Goal: Transaction & Acquisition: Purchase product/service

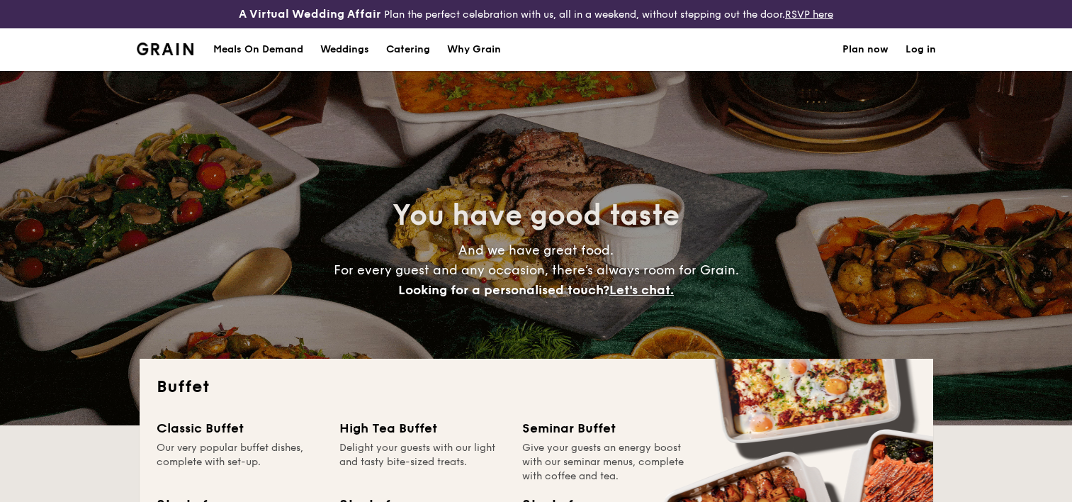
select select
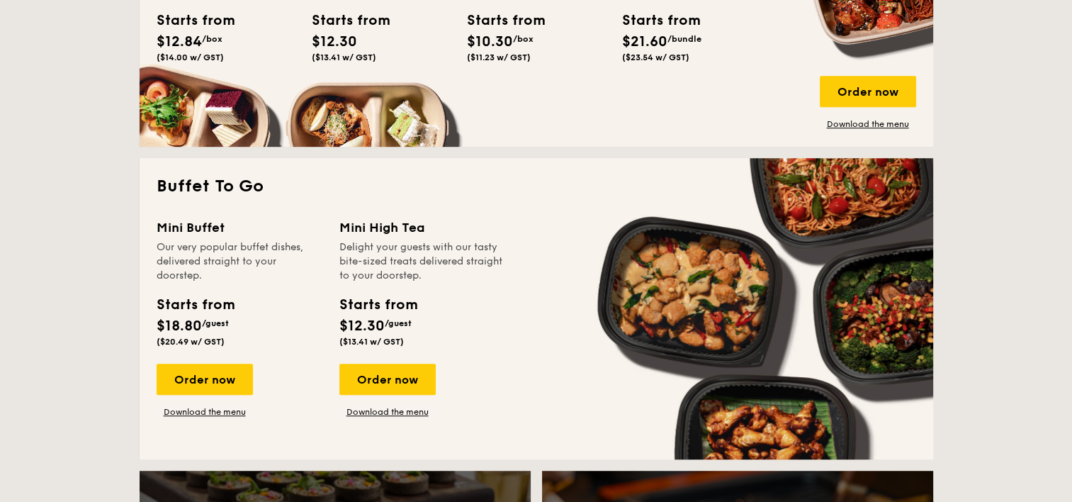
scroll to position [850, 0]
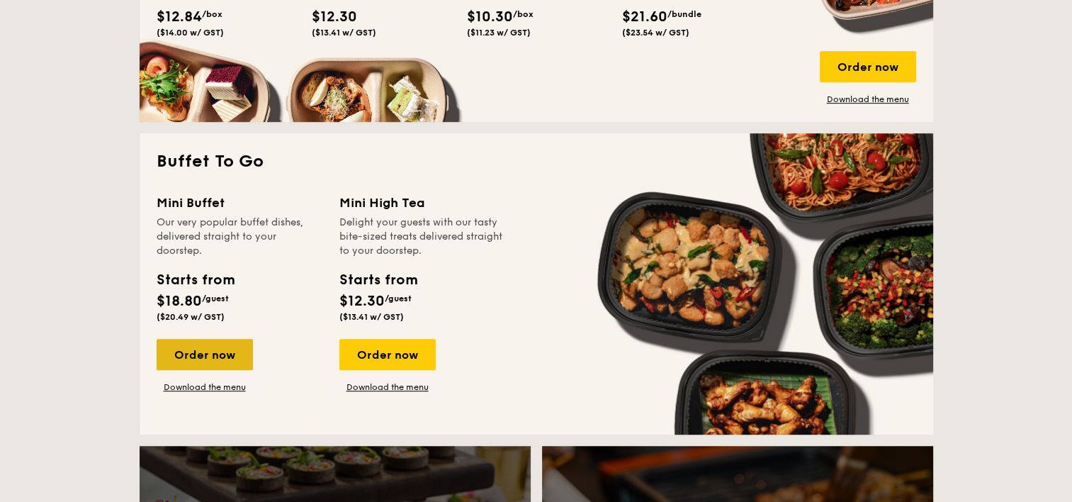
click at [213, 359] on div "Order now" at bounding box center [205, 354] width 96 height 31
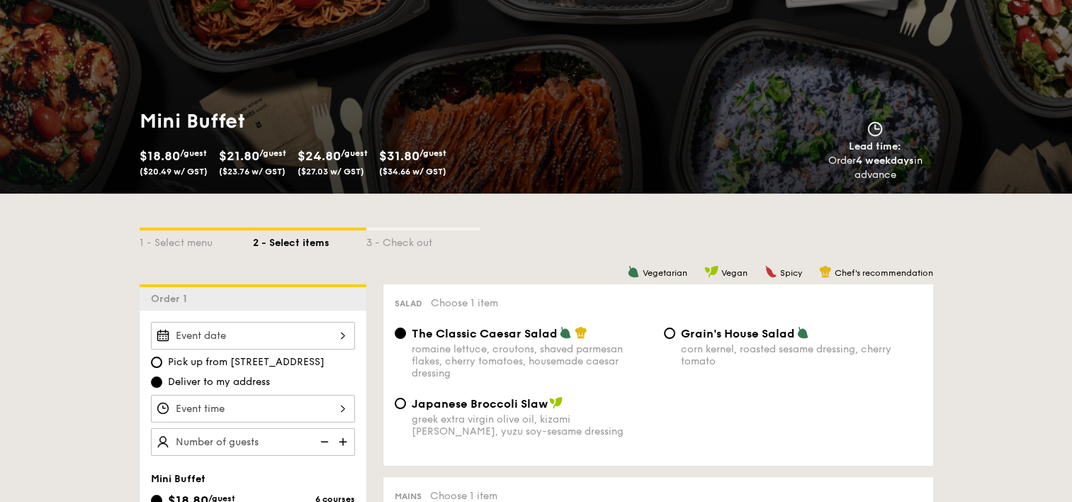
scroll to position [283, 0]
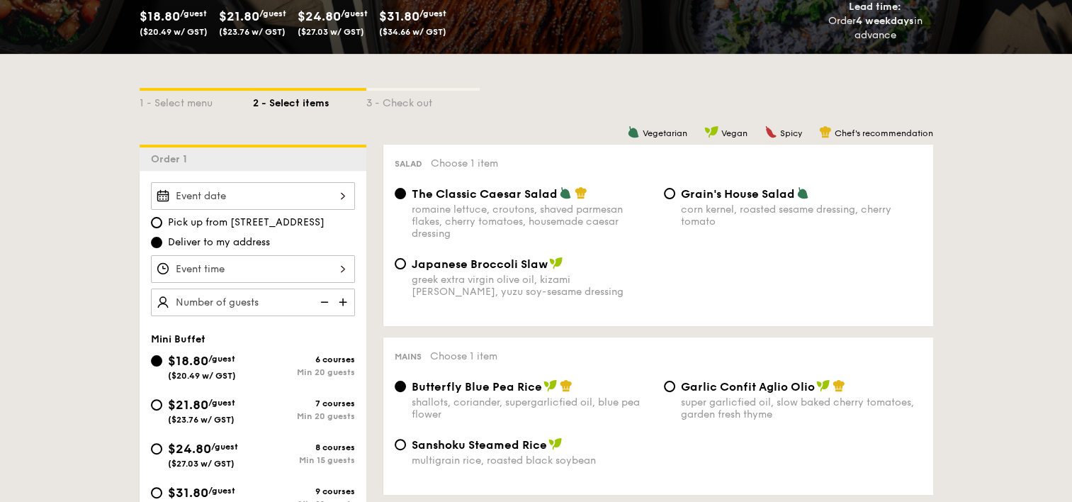
click at [242, 198] on div at bounding box center [253, 196] width 204 height 28
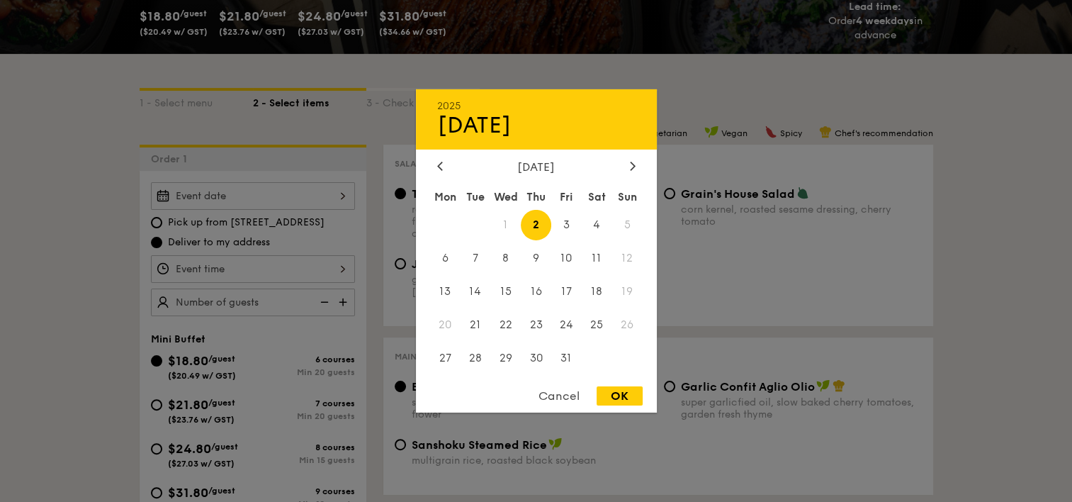
click at [626, 218] on span "5" at bounding box center [627, 225] width 30 height 30
click at [626, 225] on span "5" at bounding box center [627, 225] width 30 height 30
drag, startPoint x: 626, startPoint y: 225, endPoint x: 630, endPoint y: 160, distance: 64.6
click at [630, 161] on icon at bounding box center [633, 165] width 6 height 9
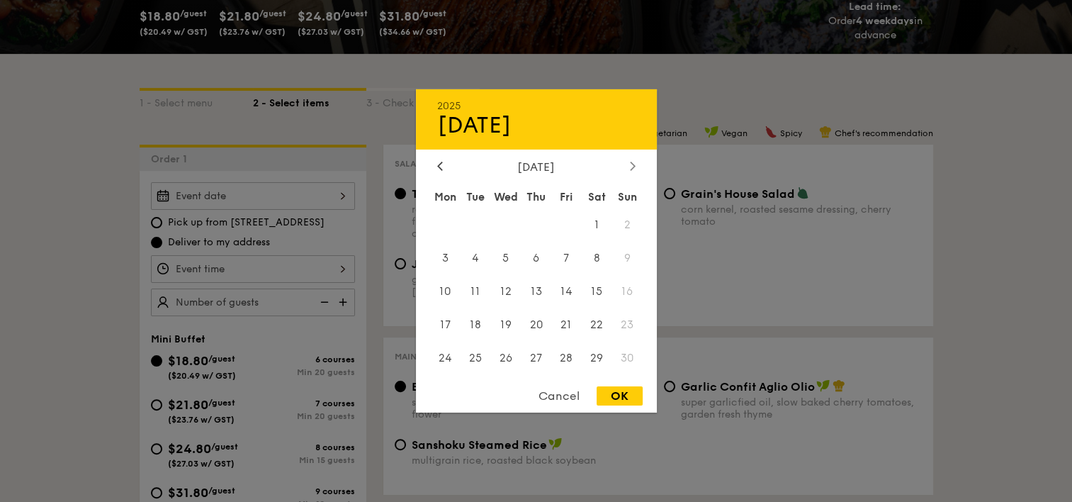
click at [630, 162] on icon at bounding box center [632, 166] width 4 height 9
click at [440, 170] on div at bounding box center [440, 166] width 13 height 13
click at [627, 218] on span "5" at bounding box center [627, 225] width 30 height 30
click at [635, 161] on icon at bounding box center [633, 165] width 6 height 9
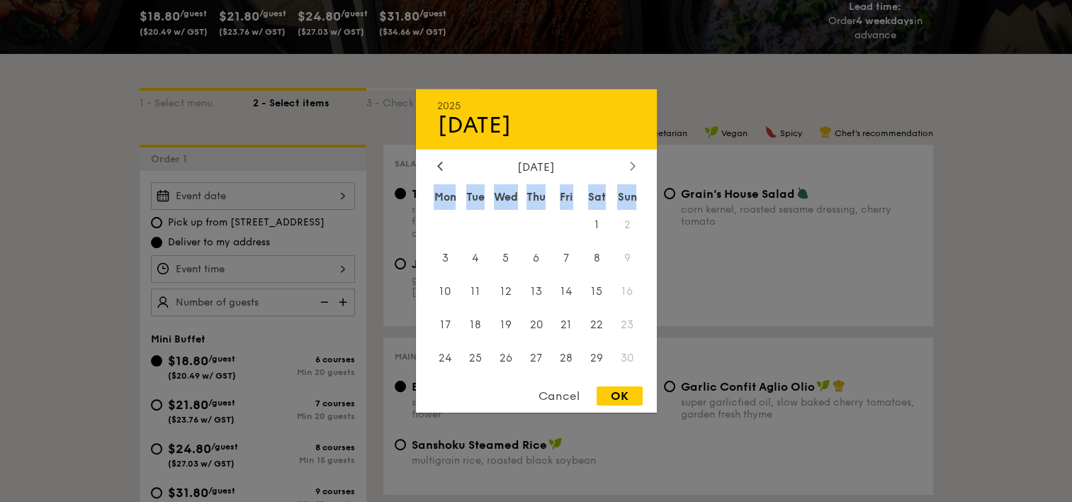
click at [635, 161] on icon at bounding box center [633, 165] width 6 height 9
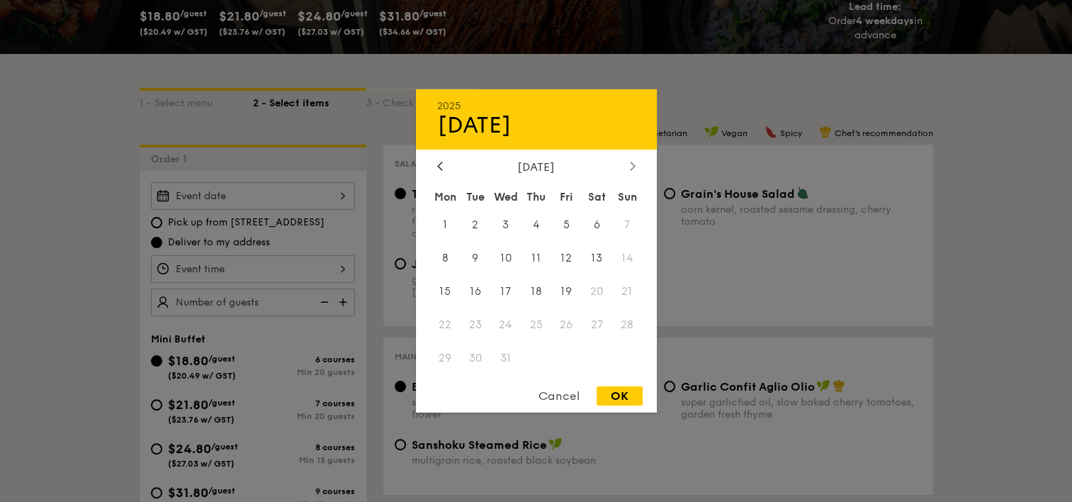
click at [632, 164] on icon at bounding box center [633, 165] width 6 height 9
click at [441, 167] on icon at bounding box center [440, 166] width 4 height 9
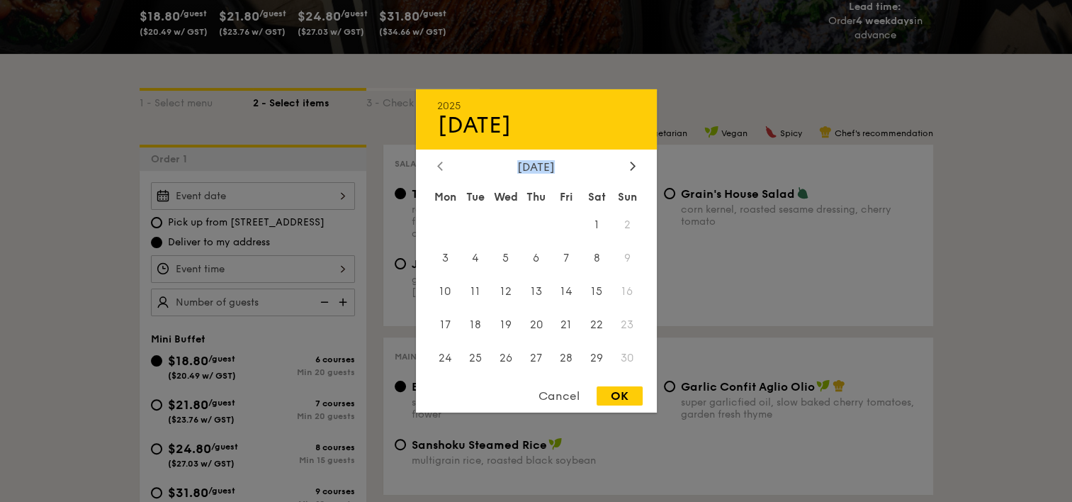
click at [441, 167] on icon at bounding box center [440, 166] width 4 height 9
click at [635, 165] on icon at bounding box center [633, 165] width 6 height 9
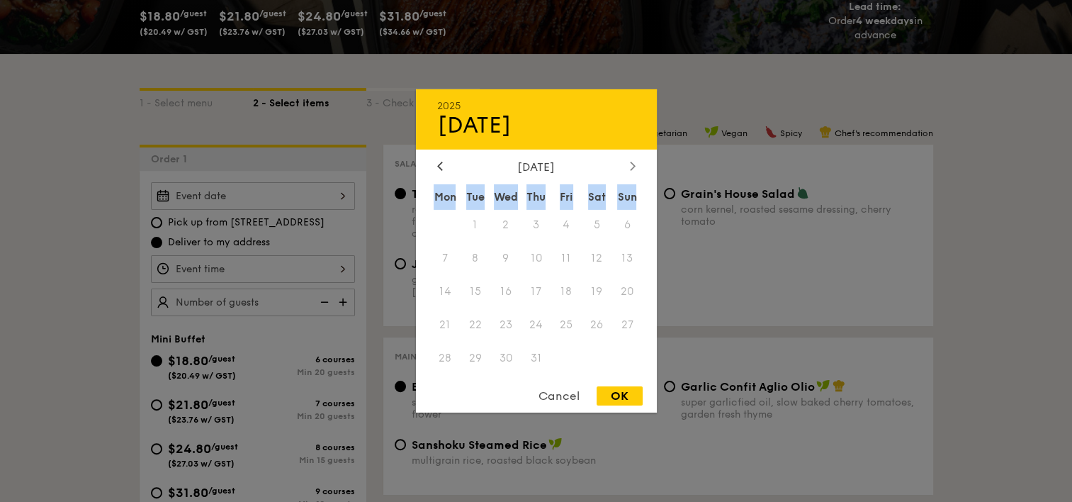
click at [635, 165] on icon at bounding box center [633, 165] width 6 height 9
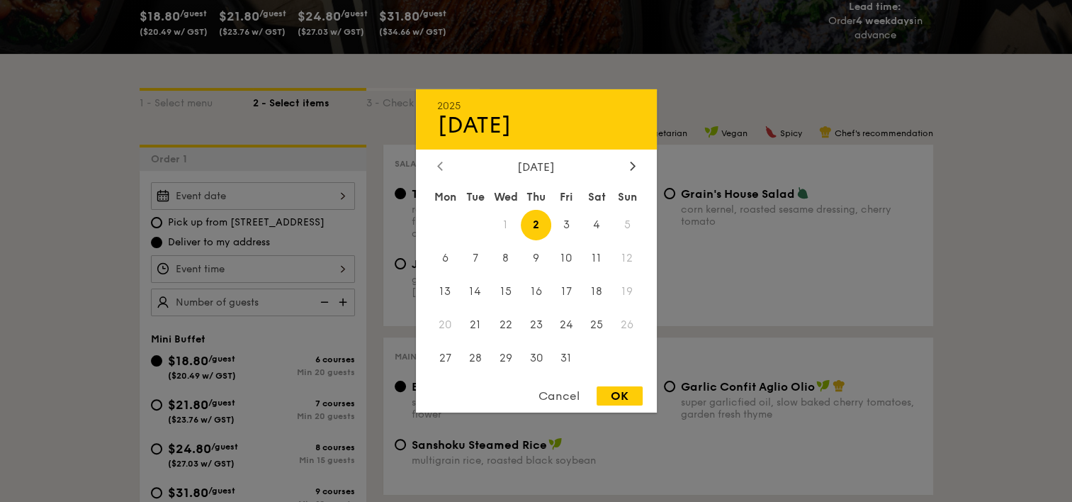
click at [439, 167] on icon at bounding box center [440, 165] width 6 height 9
click at [636, 168] on div at bounding box center [632, 166] width 13 height 13
click at [601, 221] on span "4" at bounding box center [597, 225] width 30 height 30
click at [628, 221] on span "5" at bounding box center [627, 225] width 30 height 30
click at [558, 397] on div "Cancel" at bounding box center [558, 395] width 69 height 19
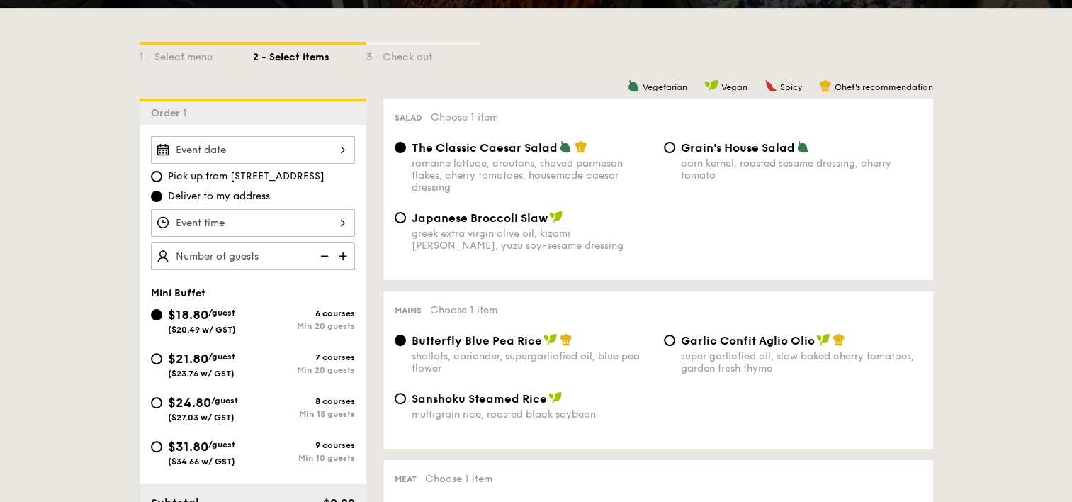
scroll to position [354, 0]
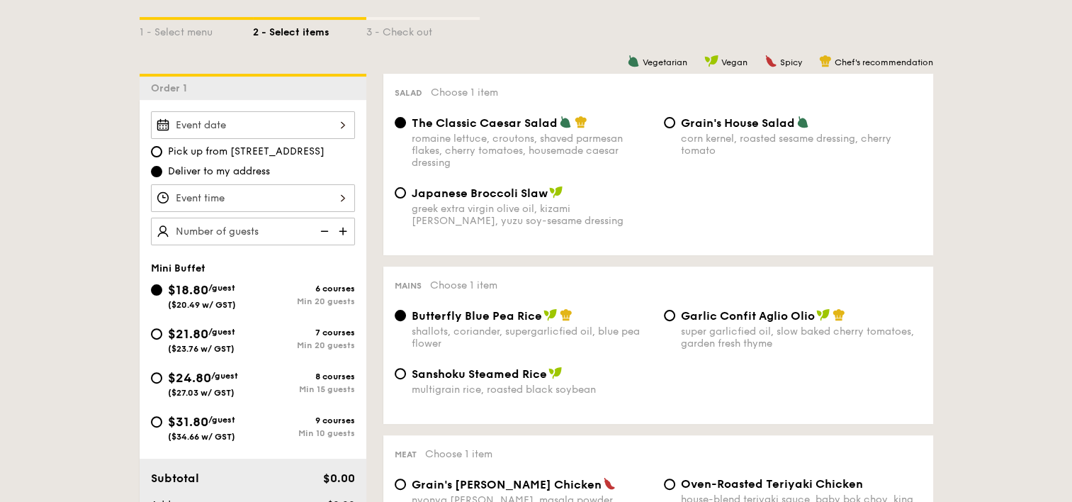
click at [214, 374] on span "/guest" at bounding box center [224, 376] width 27 height 10
click at [162, 374] on input "$24.80 /guest ($27.03 w/ GST) 8 courses Min 15 guests" at bounding box center [156, 377] width 11 height 11
radio input "true"
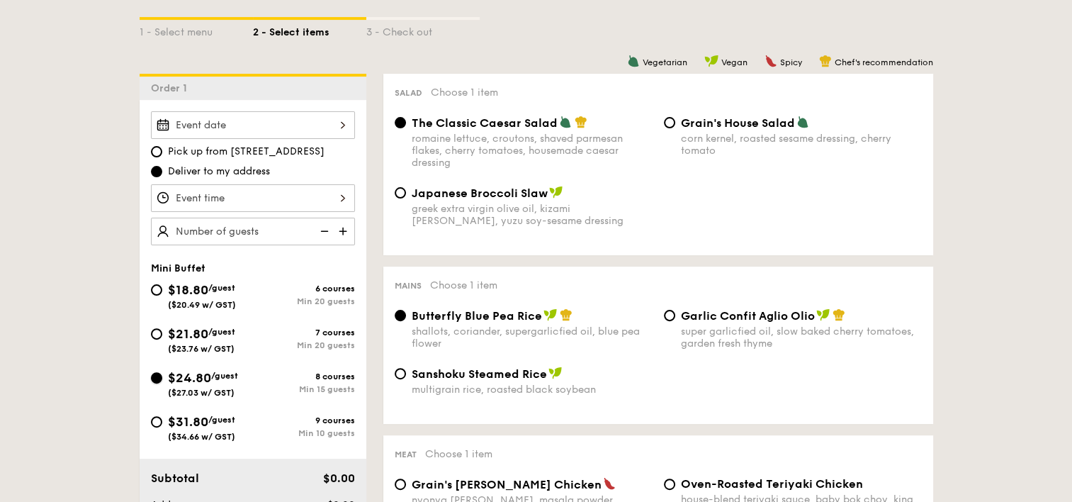
radio input "false"
radio input "true"
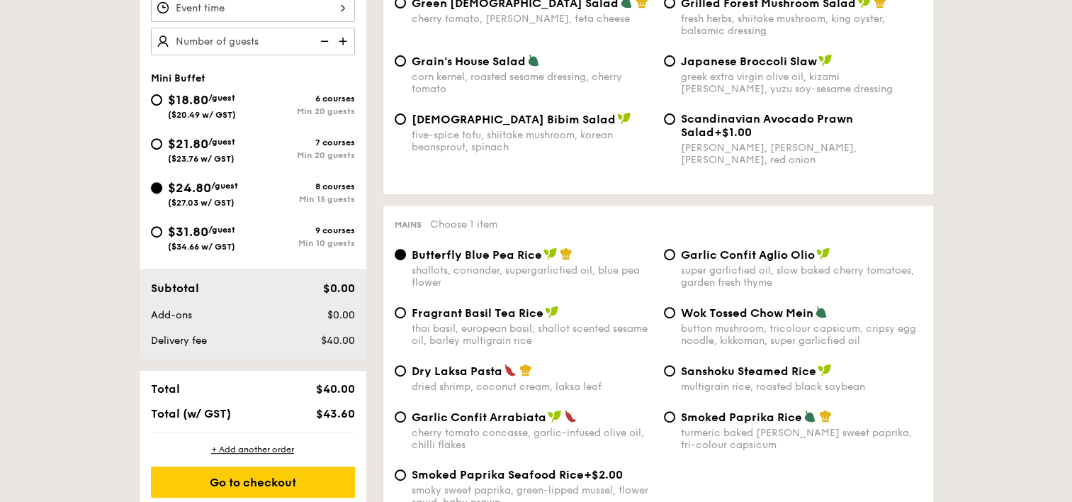
scroll to position [496, 0]
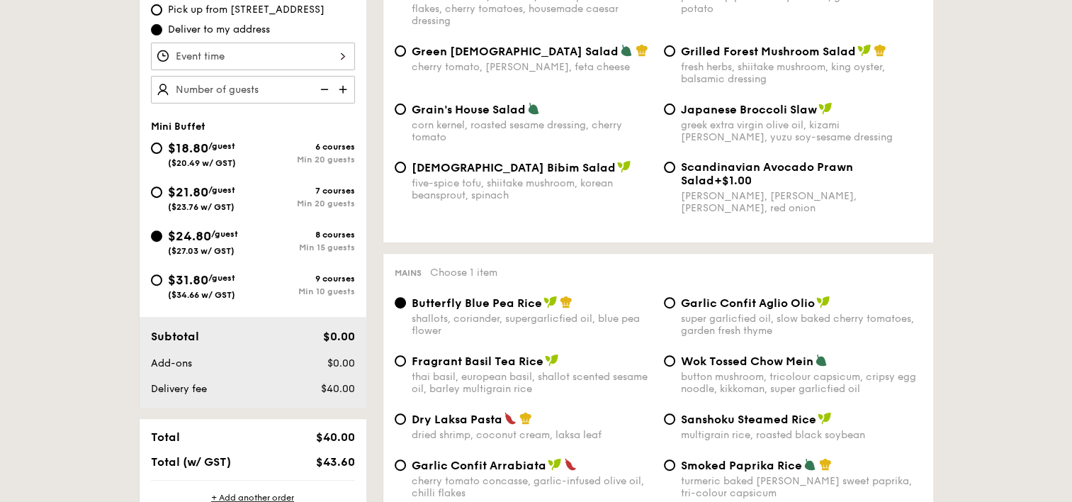
click at [341, 84] on img at bounding box center [344, 89] width 21 height 27
type input "15 guests"
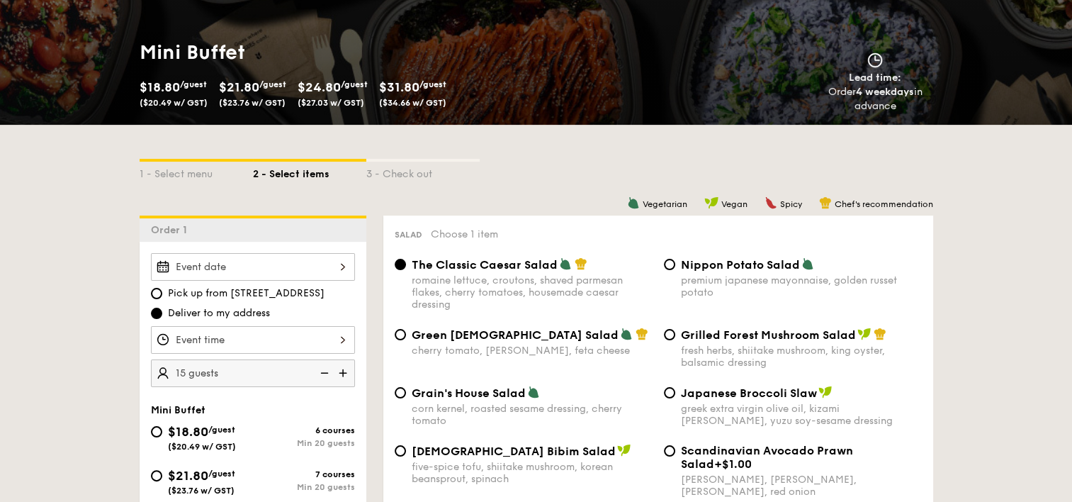
scroll to position [283, 0]
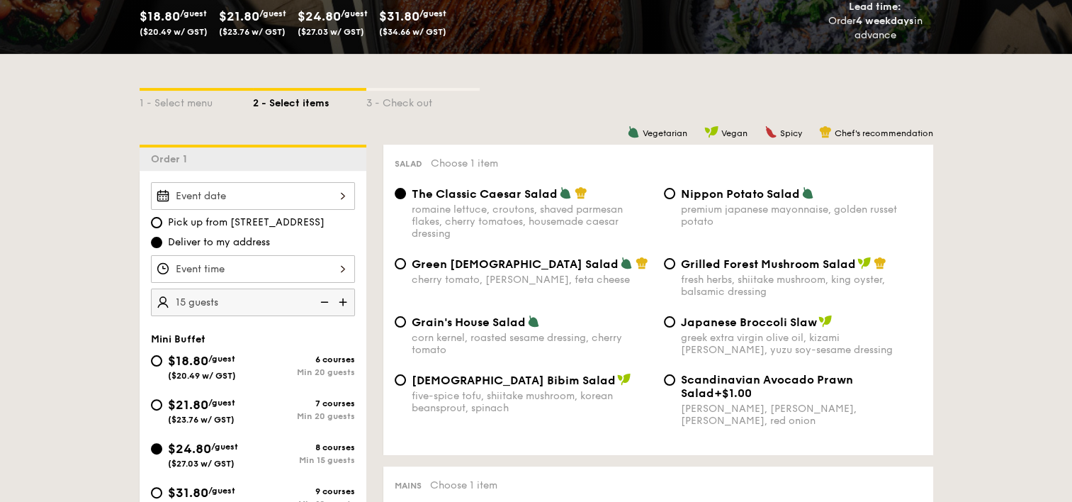
click at [774, 196] on span "Nippon Potato Salad" at bounding box center [740, 193] width 119 height 13
click at [675, 196] on input "Nippon Potato Salad premium japanese mayonnaise, golden russet potato" at bounding box center [669, 193] width 11 height 11
radio input "true"
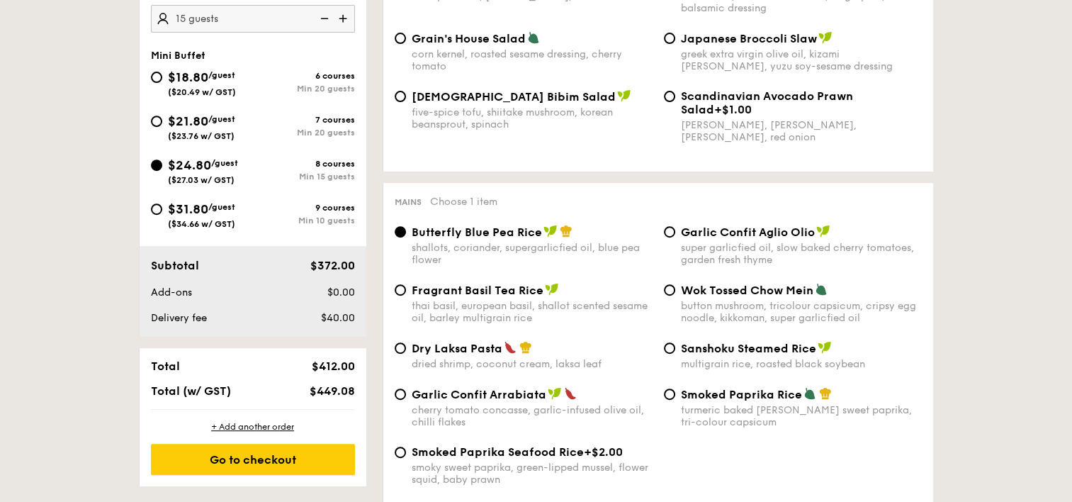
scroll to position [638, 0]
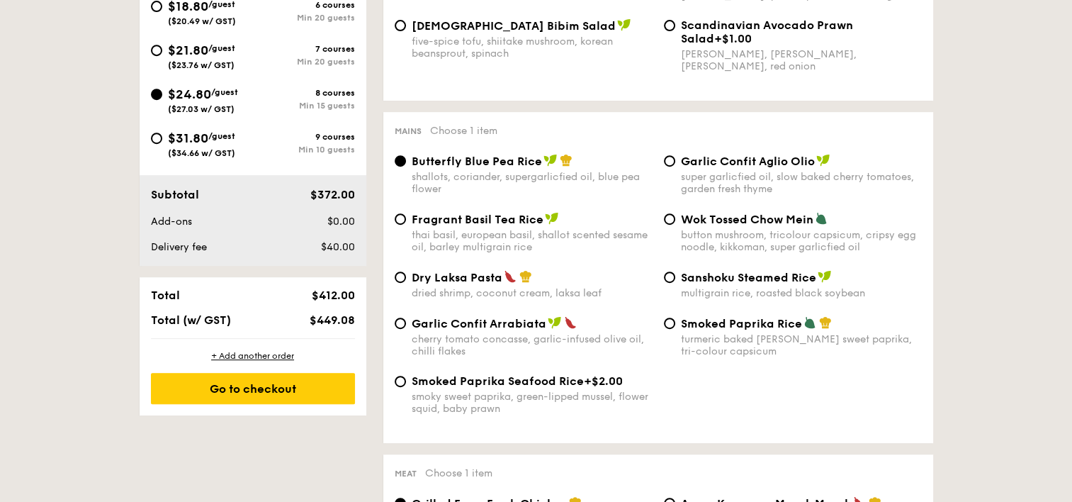
click at [727, 231] on div "Wok Tossed Chow Mein button mushroom, tricolour capsicum, cripsy egg noodle, ki…" at bounding box center [801, 232] width 241 height 41
click at [675, 225] on input "Wok Tossed Chow Mein button mushroom, tricolour capsicum, cripsy egg noodle, ki…" at bounding box center [669, 218] width 11 height 11
radio input "true"
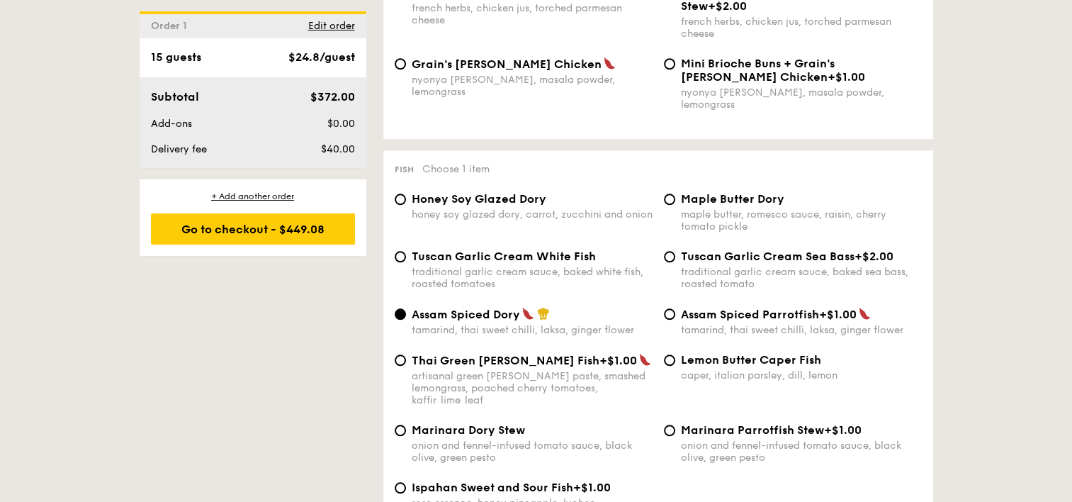
scroll to position [1346, 0]
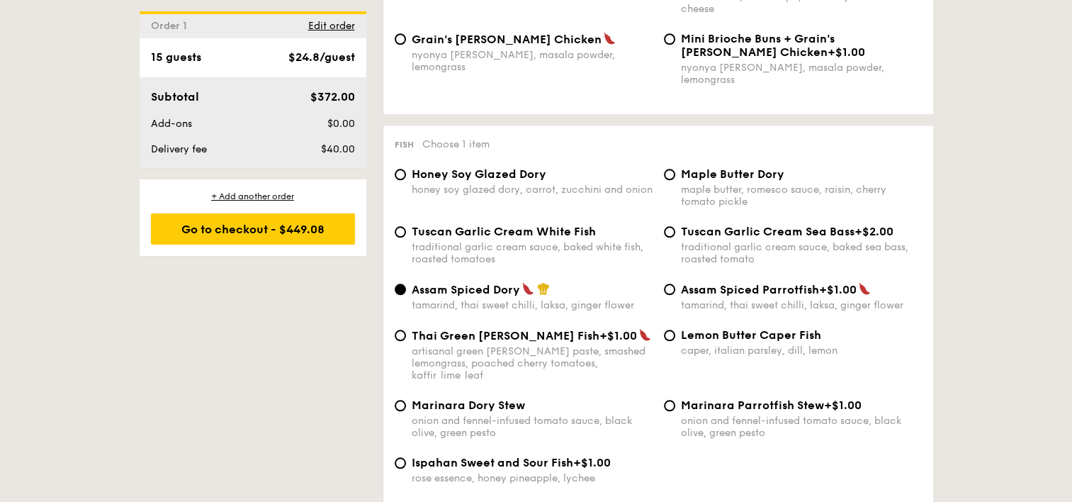
click at [507, 176] on span "Honey Soy Glazed Dory" at bounding box center [479, 173] width 135 height 13
click at [406, 176] on input "Honey Soy Glazed Dory honey soy glazed dory, carrot, zucchini and onion" at bounding box center [400, 174] width 11 height 11
radio input "true"
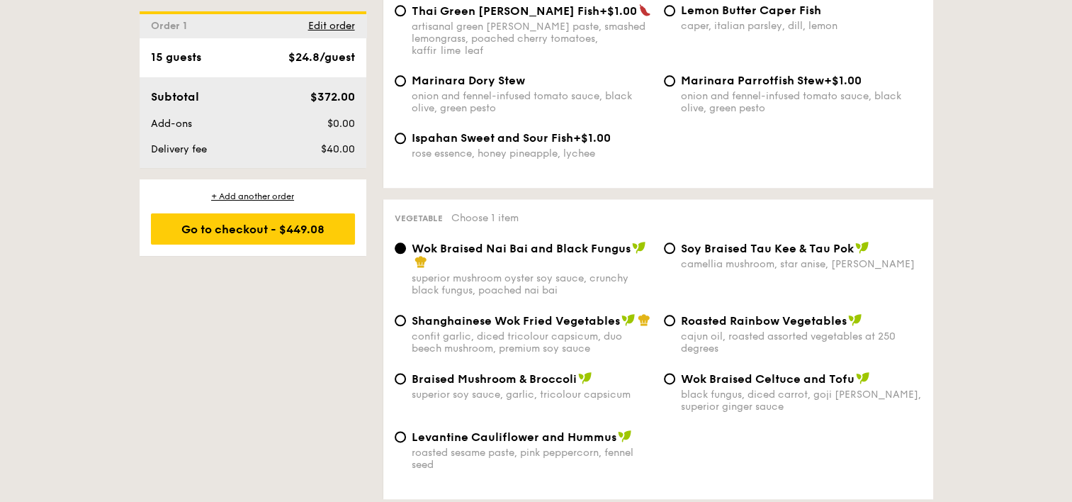
scroll to position [1700, 0]
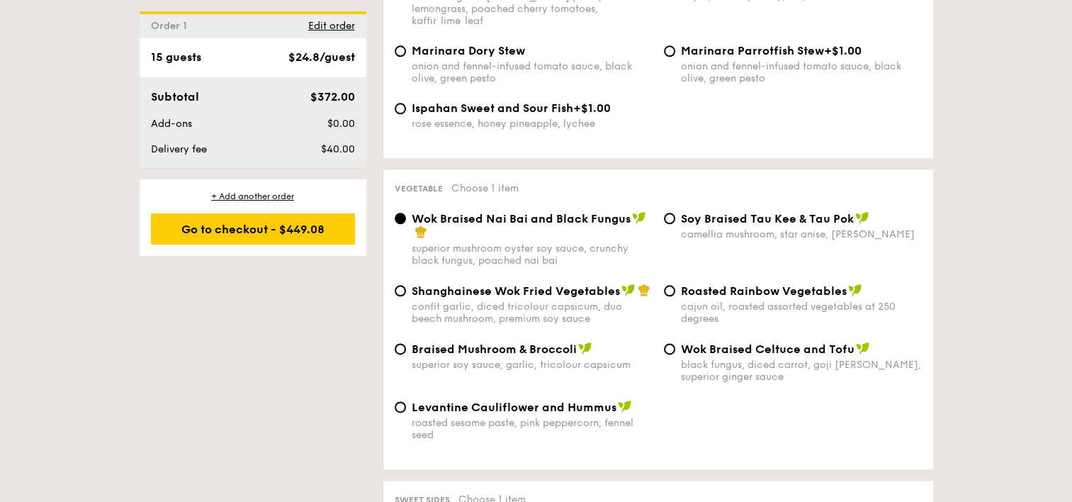
click at [822, 228] on div "camellia mushroom, star anise, [PERSON_NAME]" at bounding box center [801, 234] width 241 height 12
click at [675, 221] on input "⁠Soy Braised Tau Kee & Tau Pok camellia mushroom, star anise, goji [PERSON_NAME]" at bounding box center [669, 218] width 11 height 11
radio input "true"
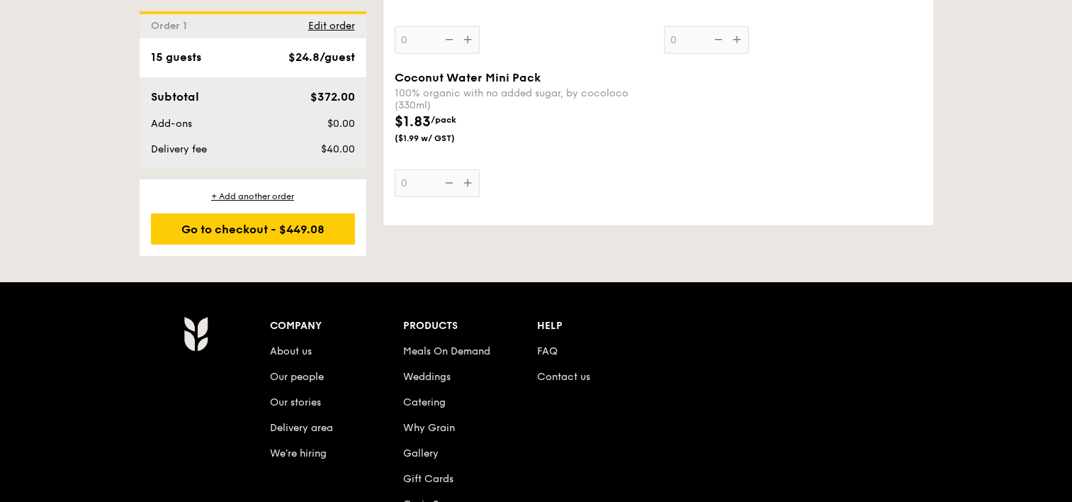
scroll to position [4251, 0]
